Goal: Transaction & Acquisition: Purchase product/service

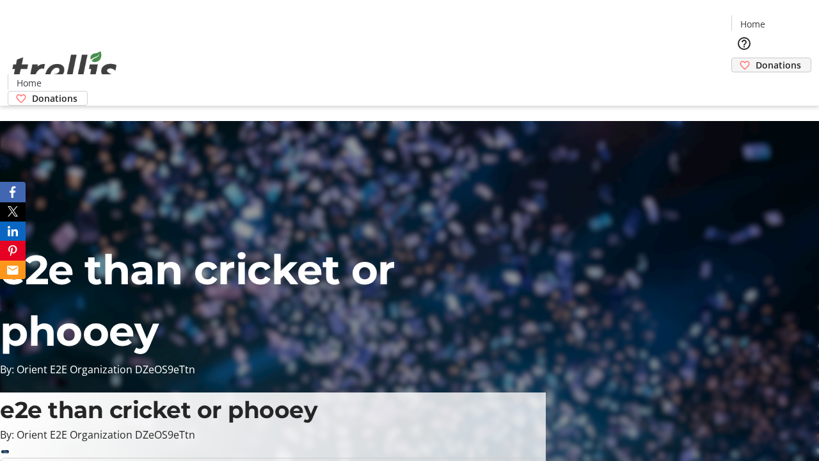
click at [755, 58] on span "Donations" at bounding box center [777, 64] width 45 height 13
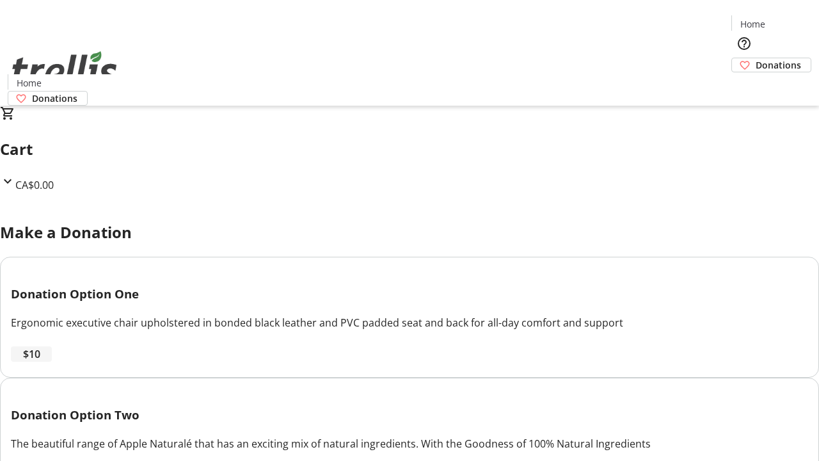
click at [40, 361] on span "$10" at bounding box center [31, 353] width 17 height 15
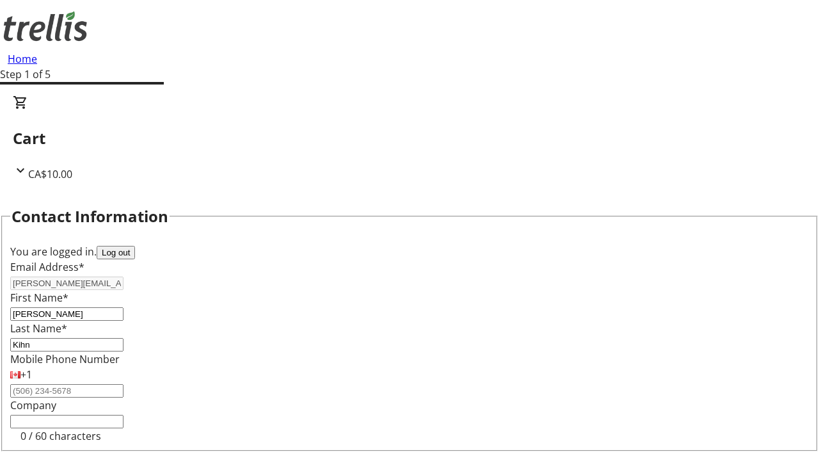
select select "CA"
type input "Kelowna"
select select "BC"
type input "Kelowna"
type input "V1Y 0C2"
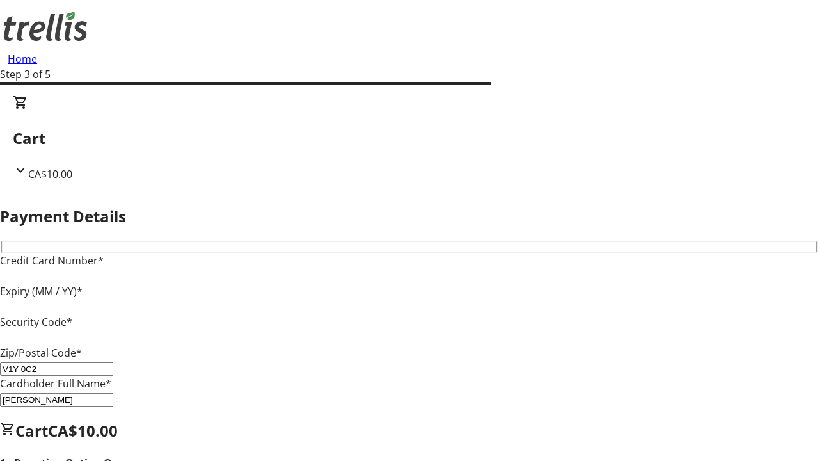
type input "V1Y 0C2"
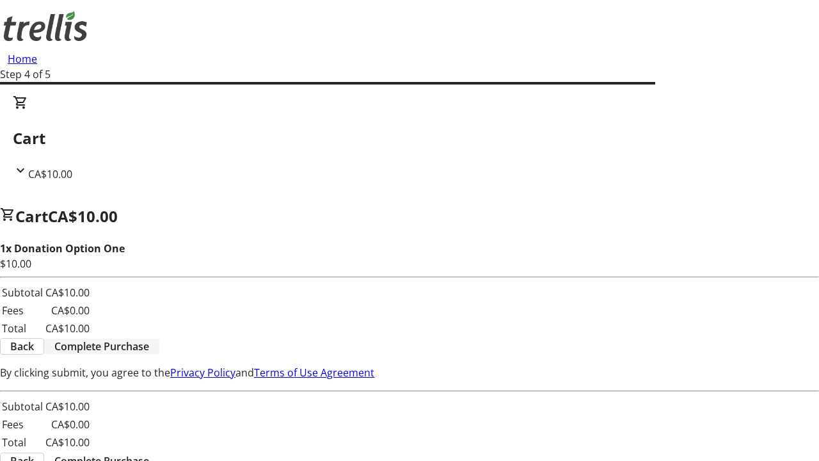
click at [149, 338] on span "Complete Purchase" at bounding box center [101, 345] width 95 height 15
